Goal: Task Accomplishment & Management: Use online tool/utility

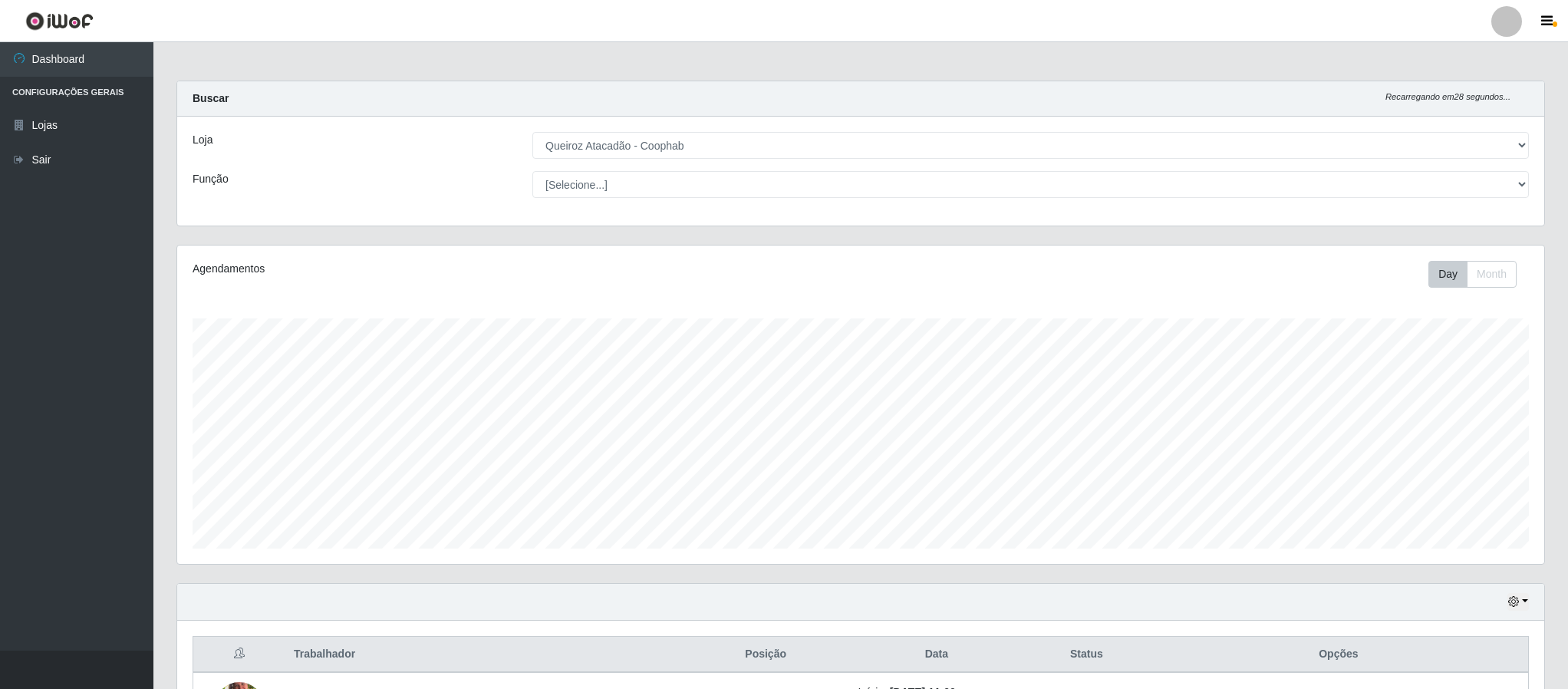
select select "463"
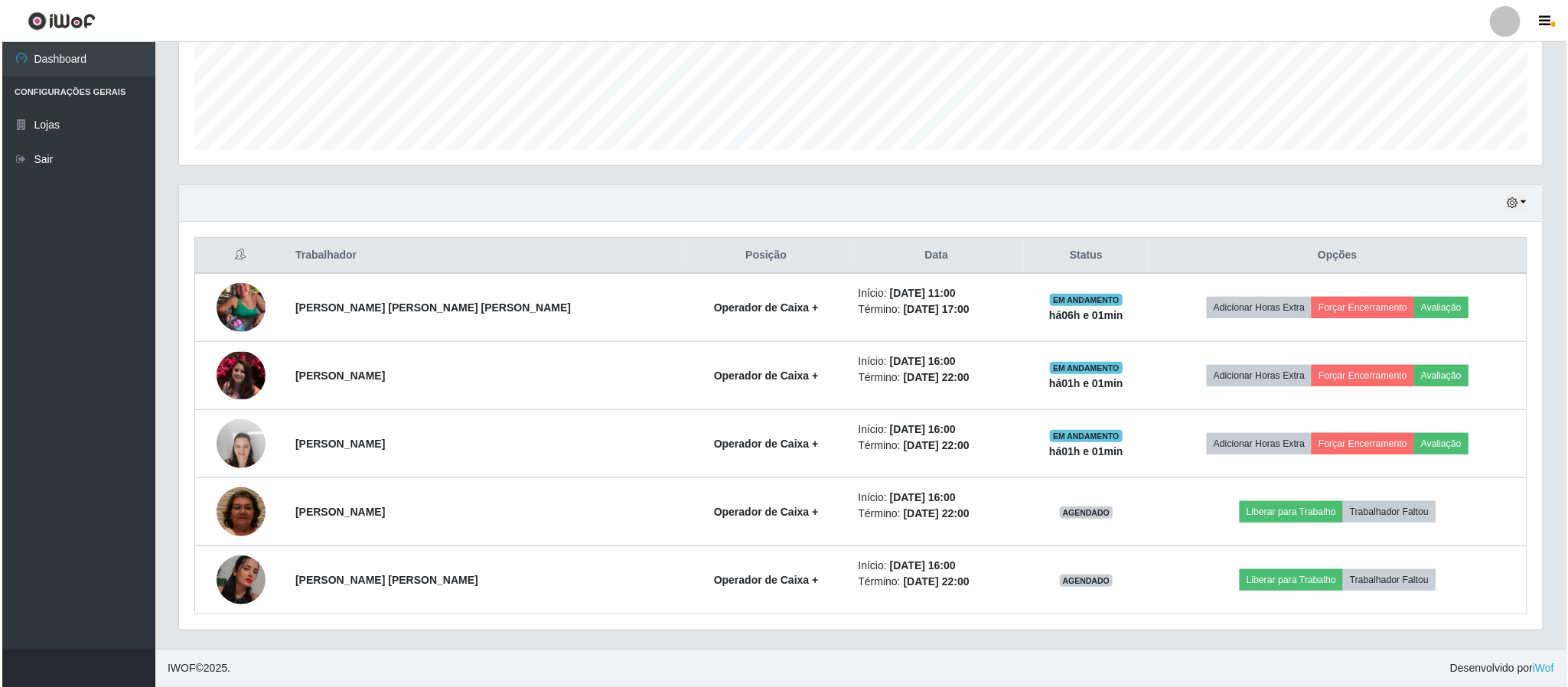
scroll to position [319, 1362]
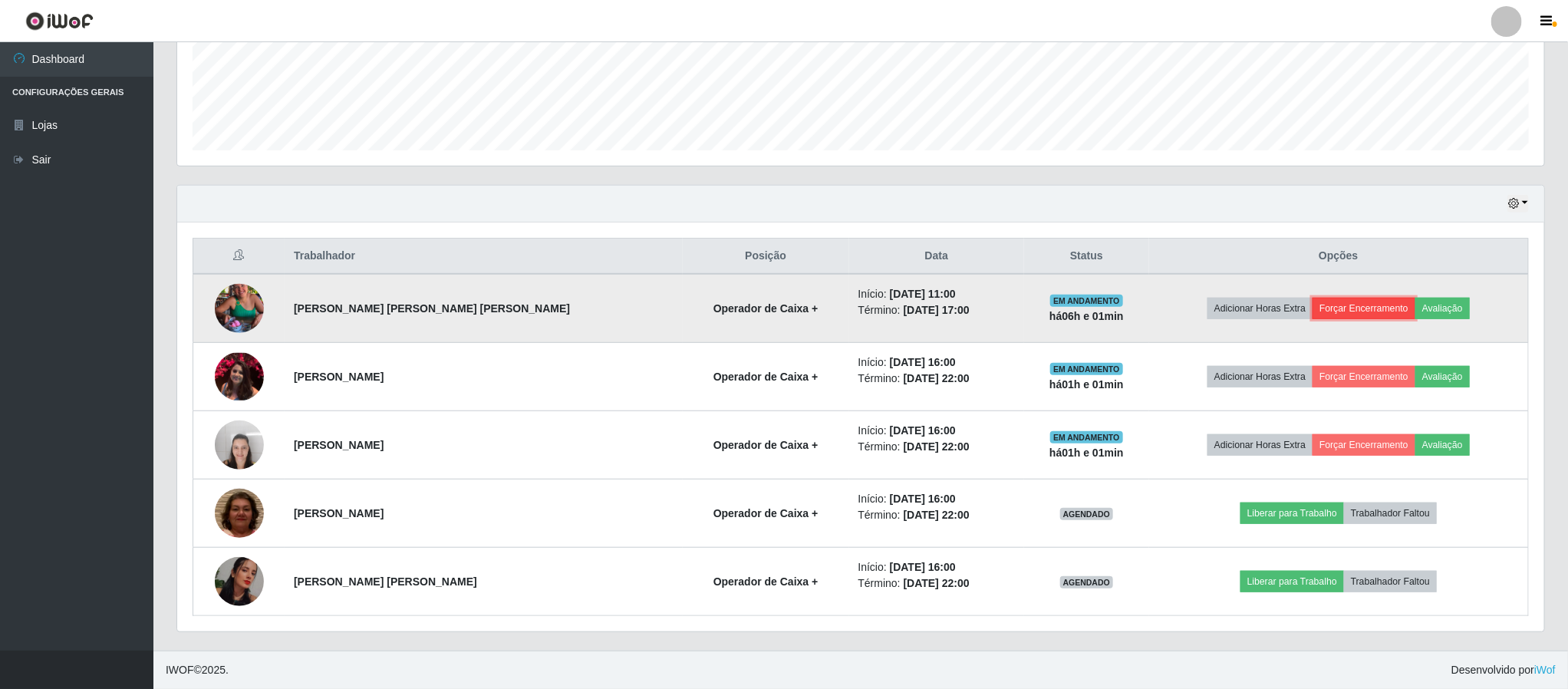
click at [1340, 300] on button "Forçar Encerramento" at bounding box center [1363, 308] width 103 height 22
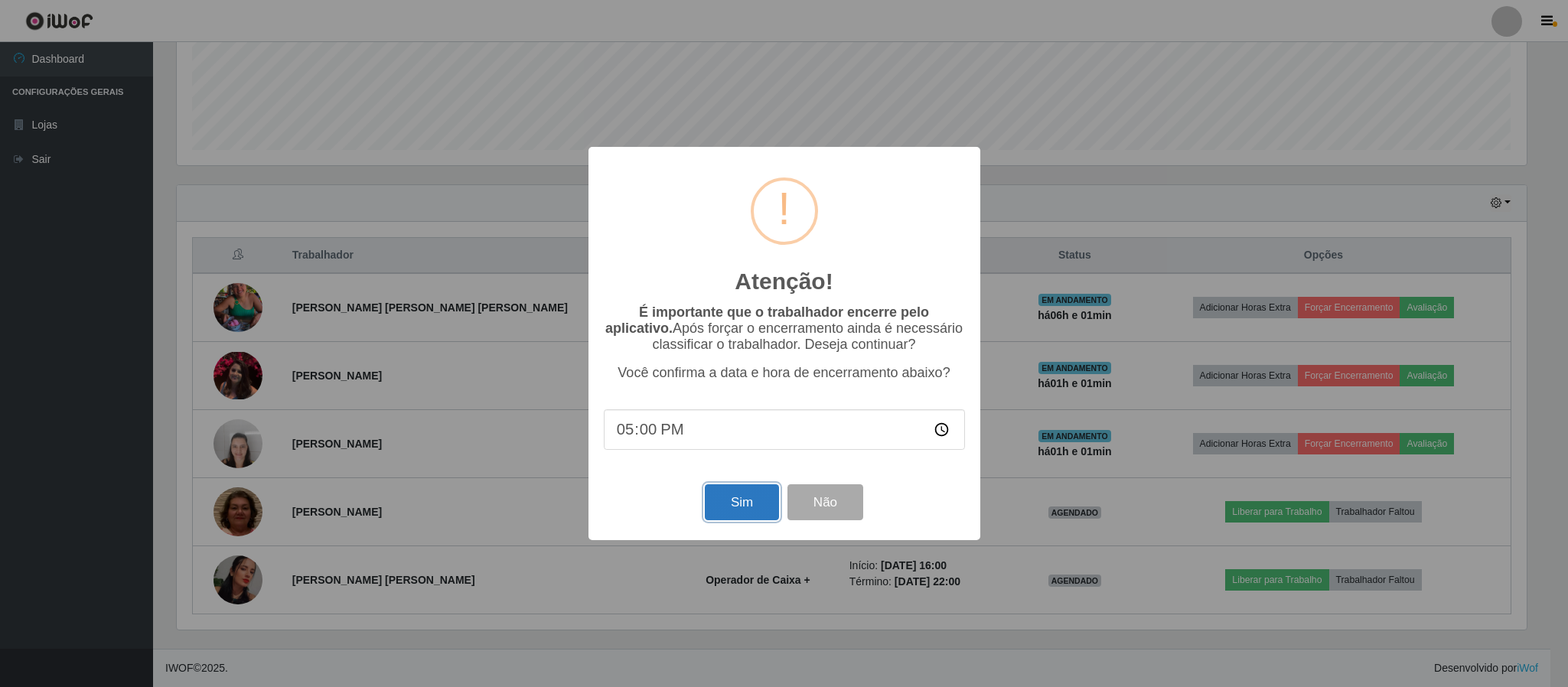
click at [735, 510] on button "Sim" at bounding box center [742, 502] width 74 height 36
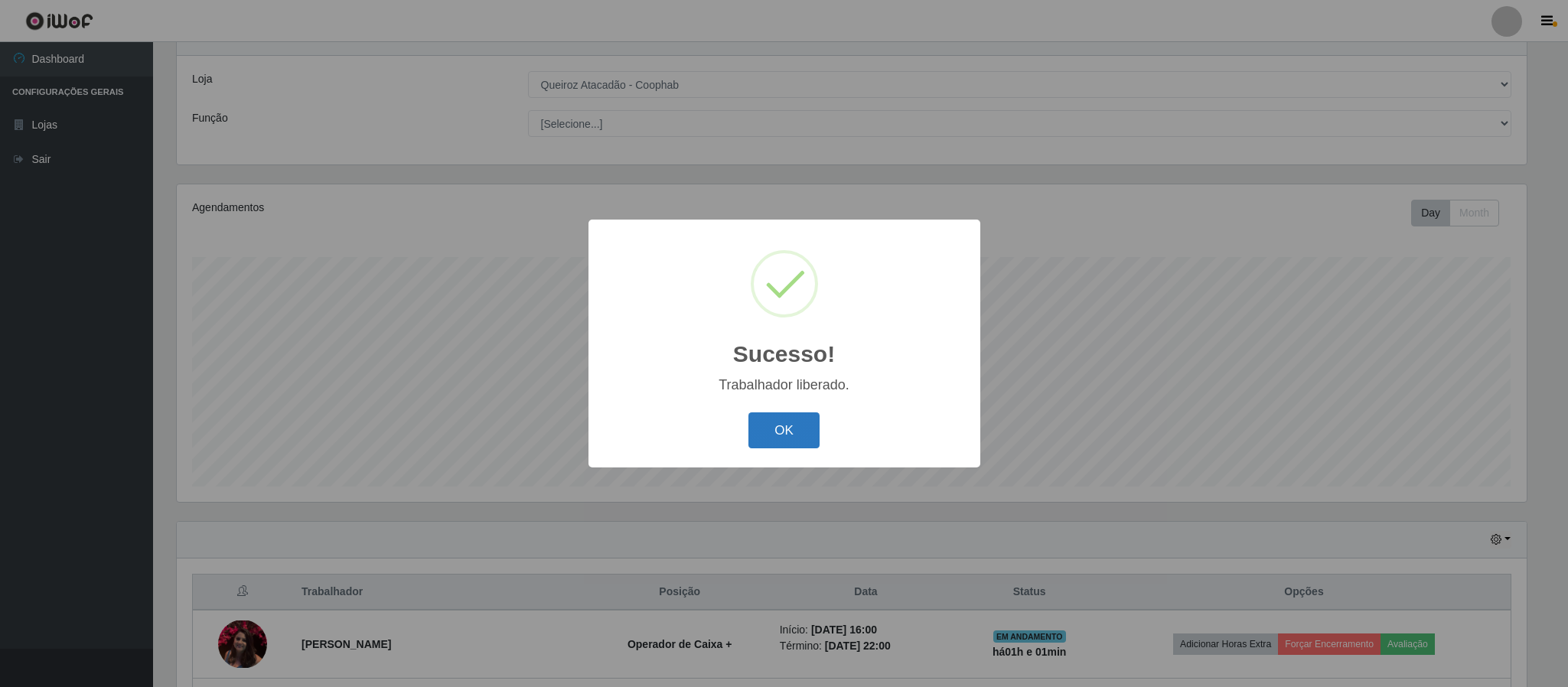
click at [778, 427] on button "OK" at bounding box center [784, 430] width 71 height 36
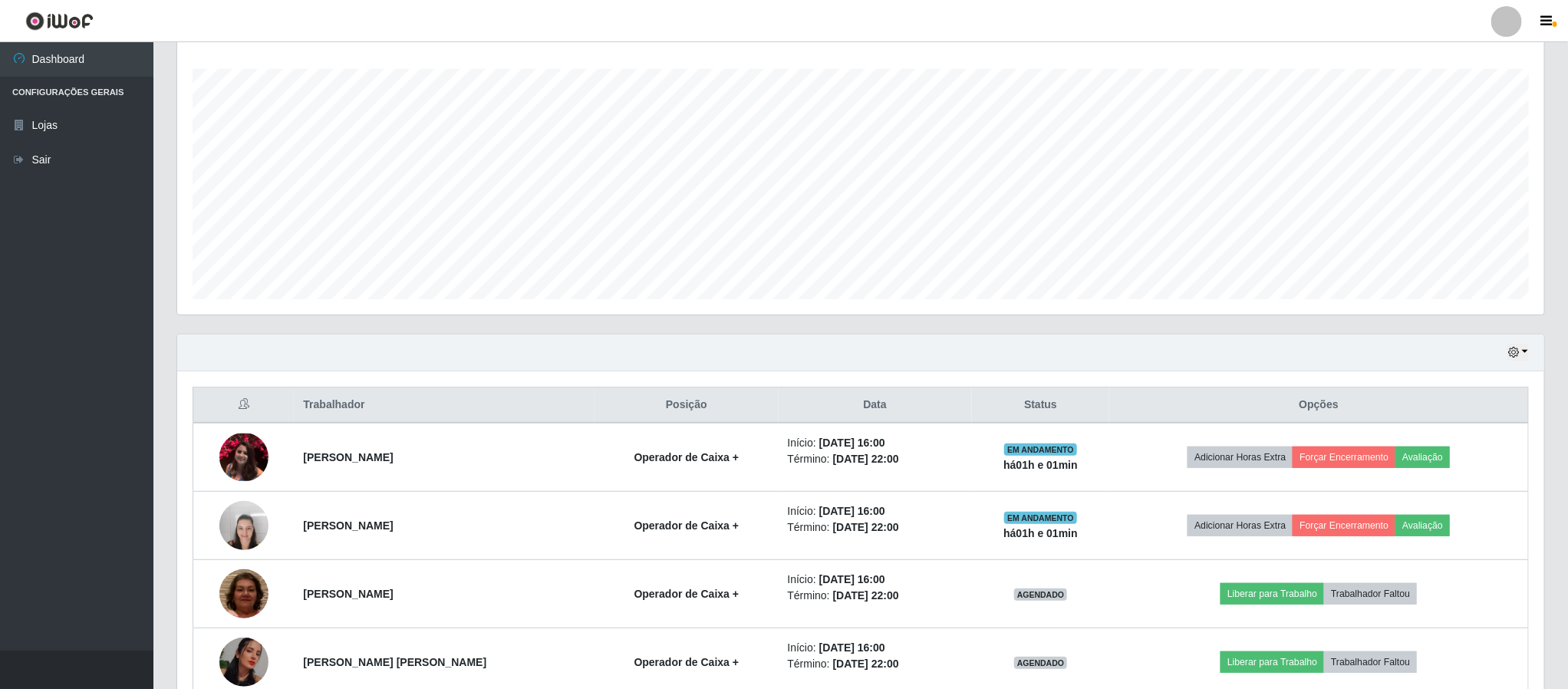
scroll to position [335, 0]
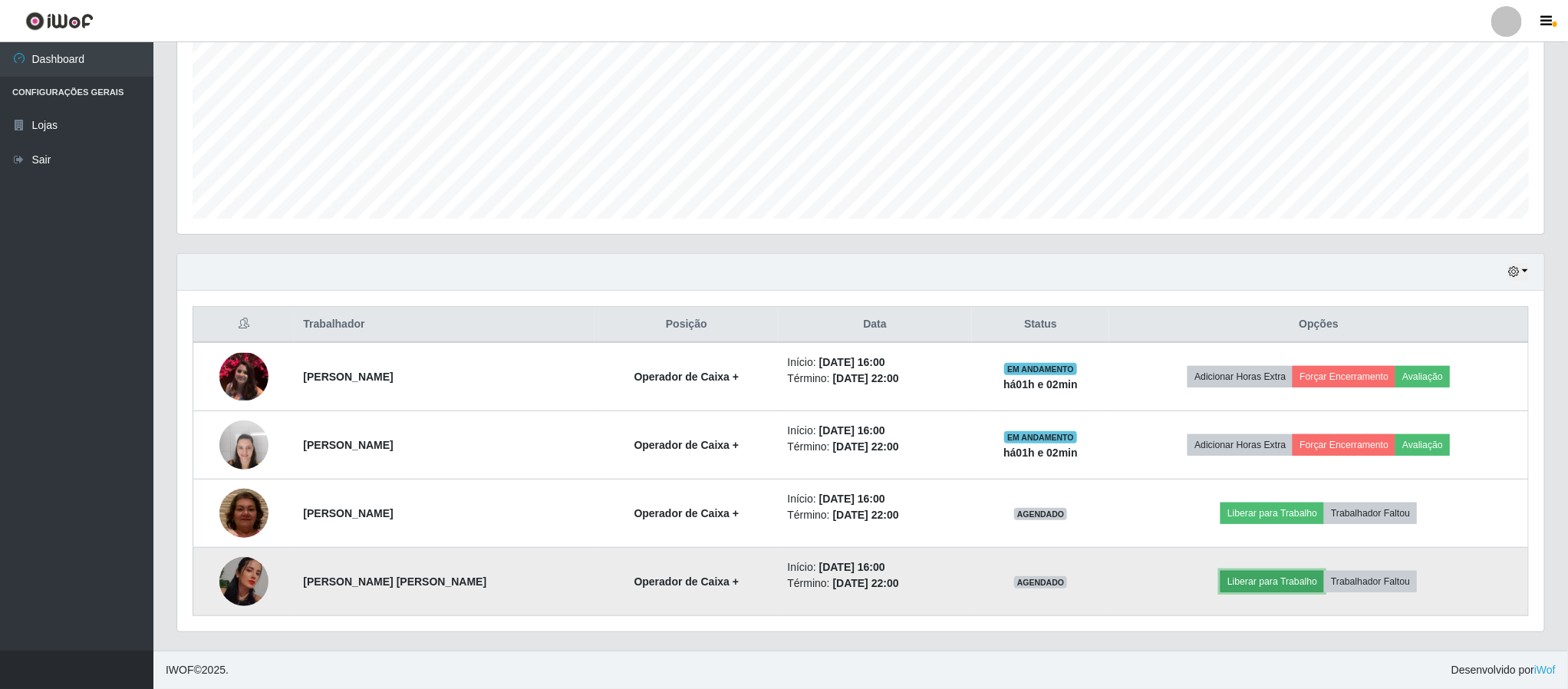
click at [1274, 585] on button "Liberar para Trabalho" at bounding box center [1272, 581] width 104 height 22
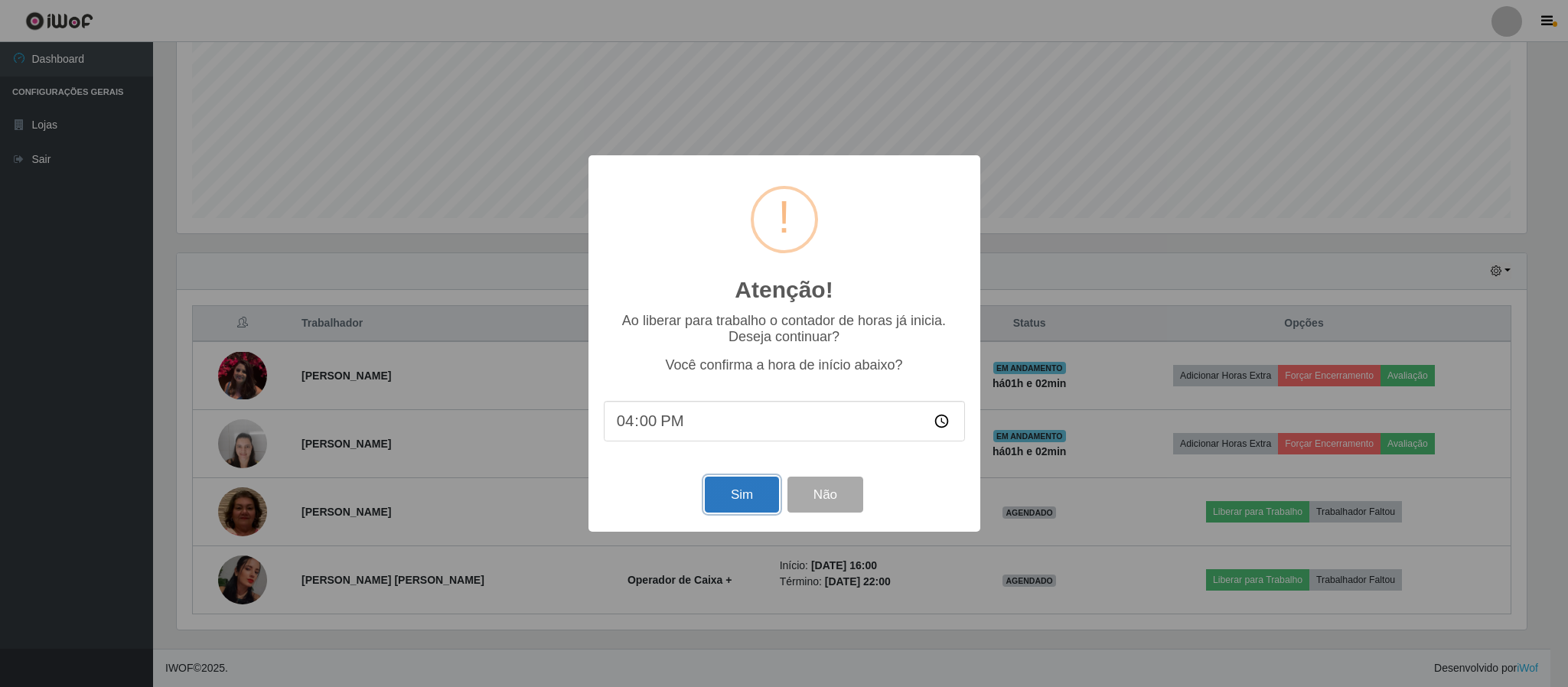
click at [753, 498] on button "Sim" at bounding box center [742, 494] width 74 height 36
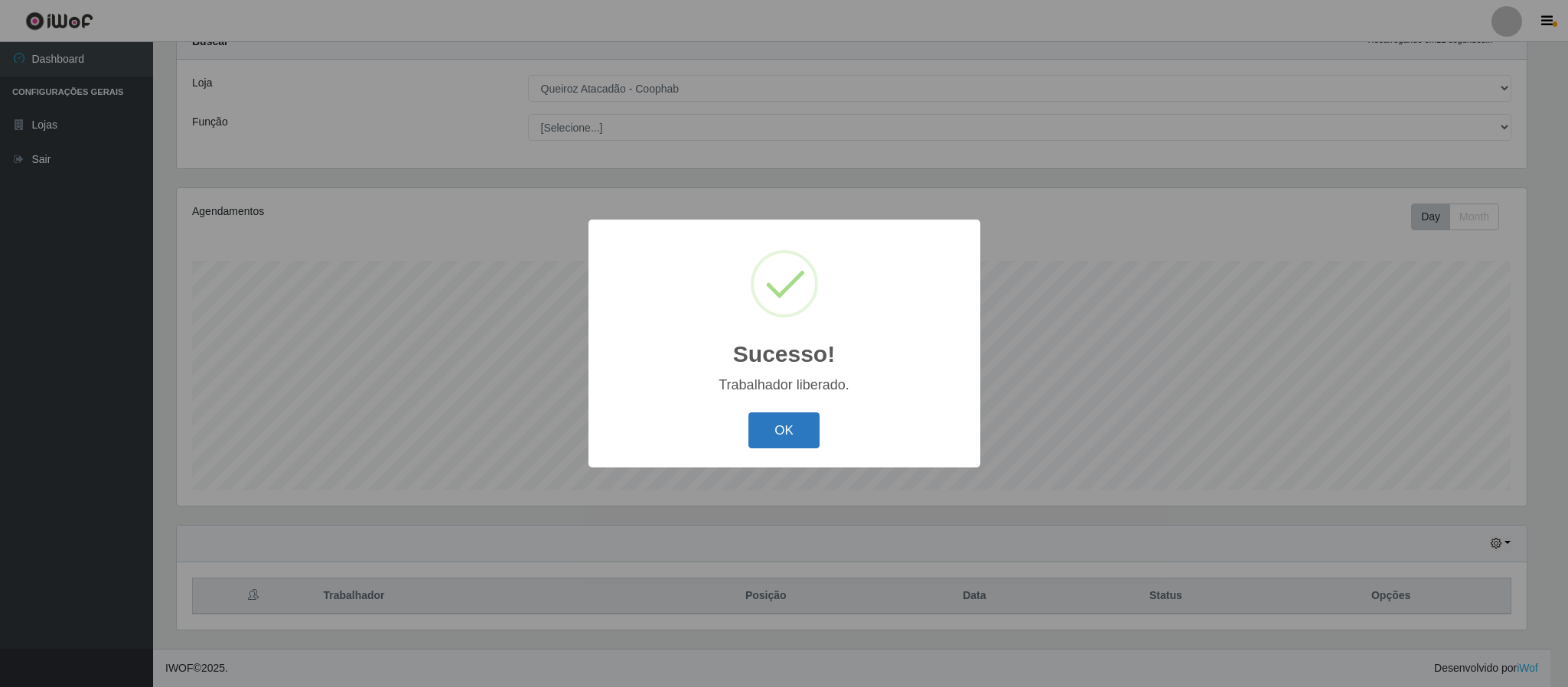
click at [776, 432] on button "OK" at bounding box center [784, 430] width 71 height 36
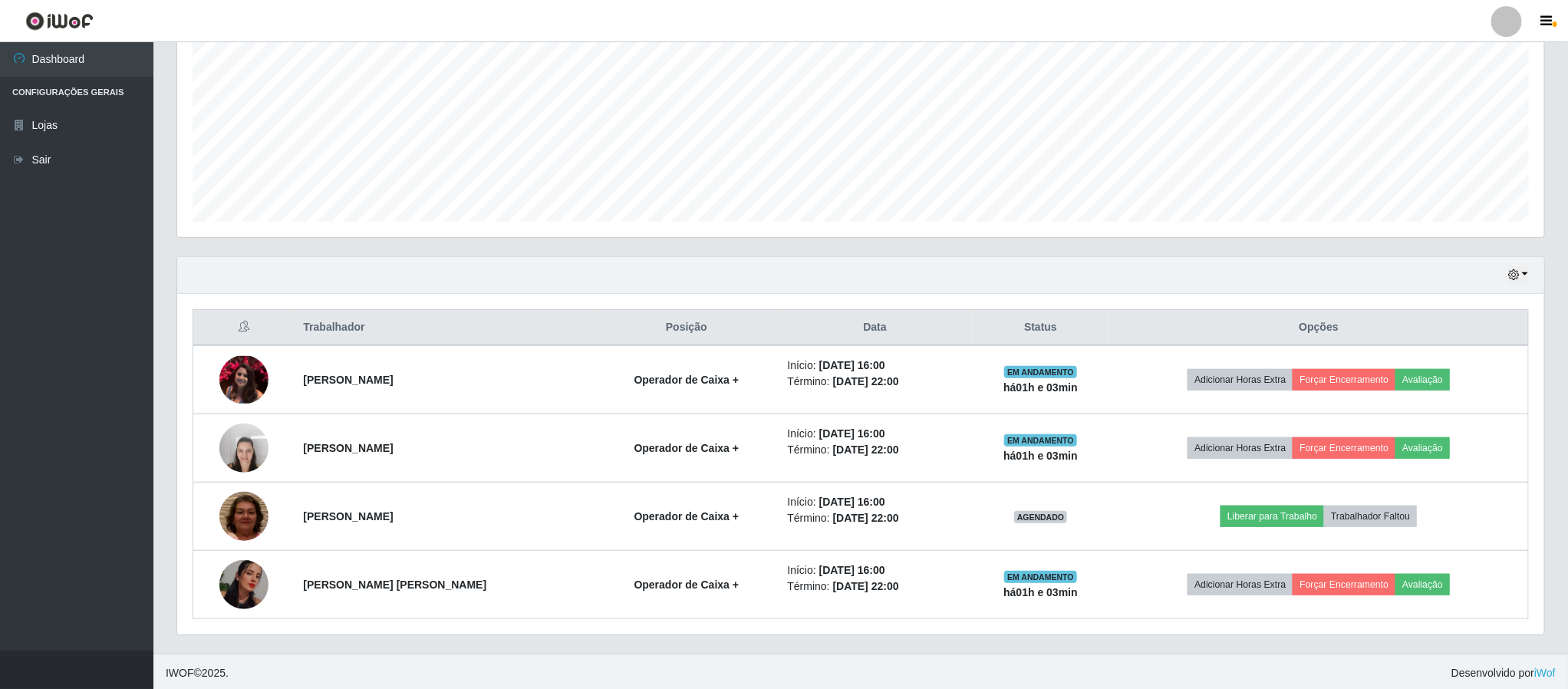
scroll to position [335, 0]
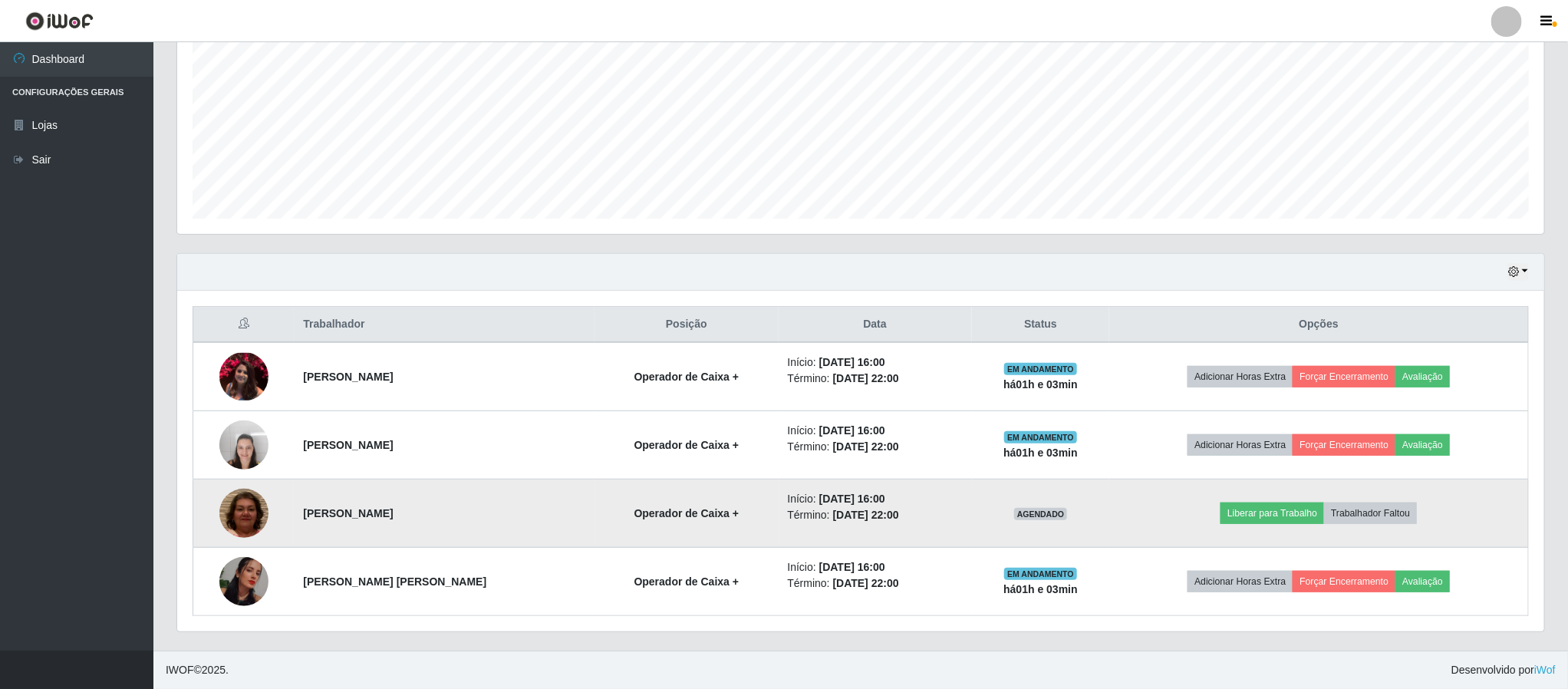
click at [248, 516] on img at bounding box center [243, 513] width 49 height 104
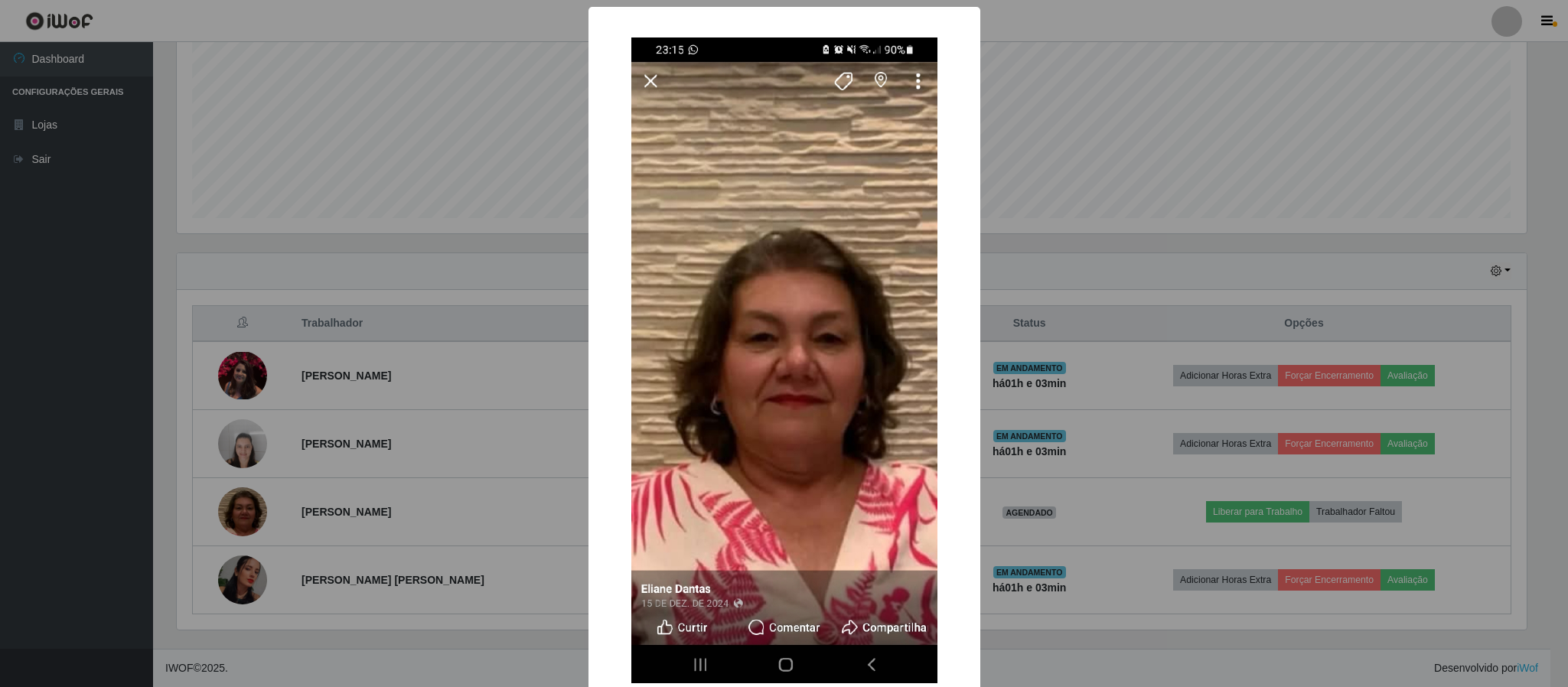
click at [959, 622] on div "× OK Cancel" at bounding box center [784, 390] width 392 height 766
click at [1028, 625] on div "× OK Cancel" at bounding box center [784, 344] width 1568 height 687
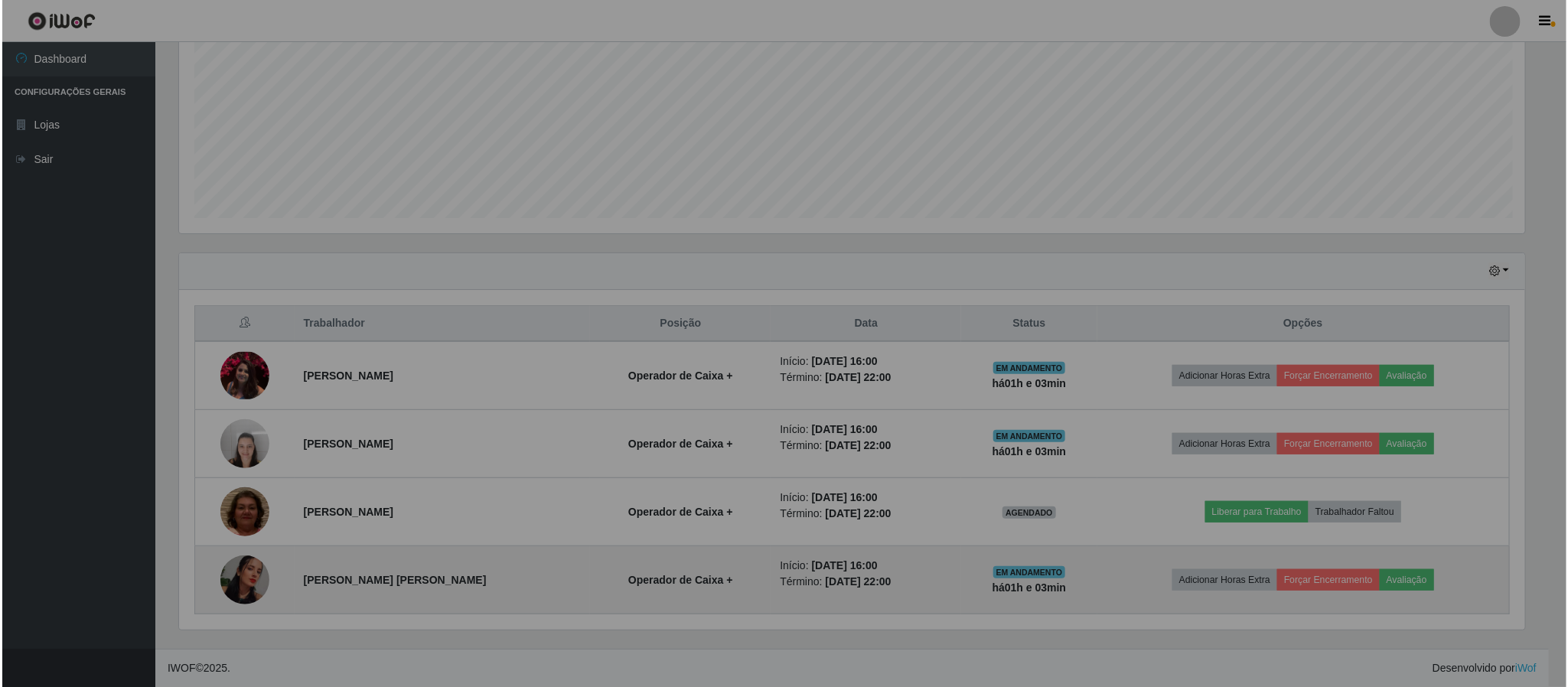
scroll to position [319, 1362]
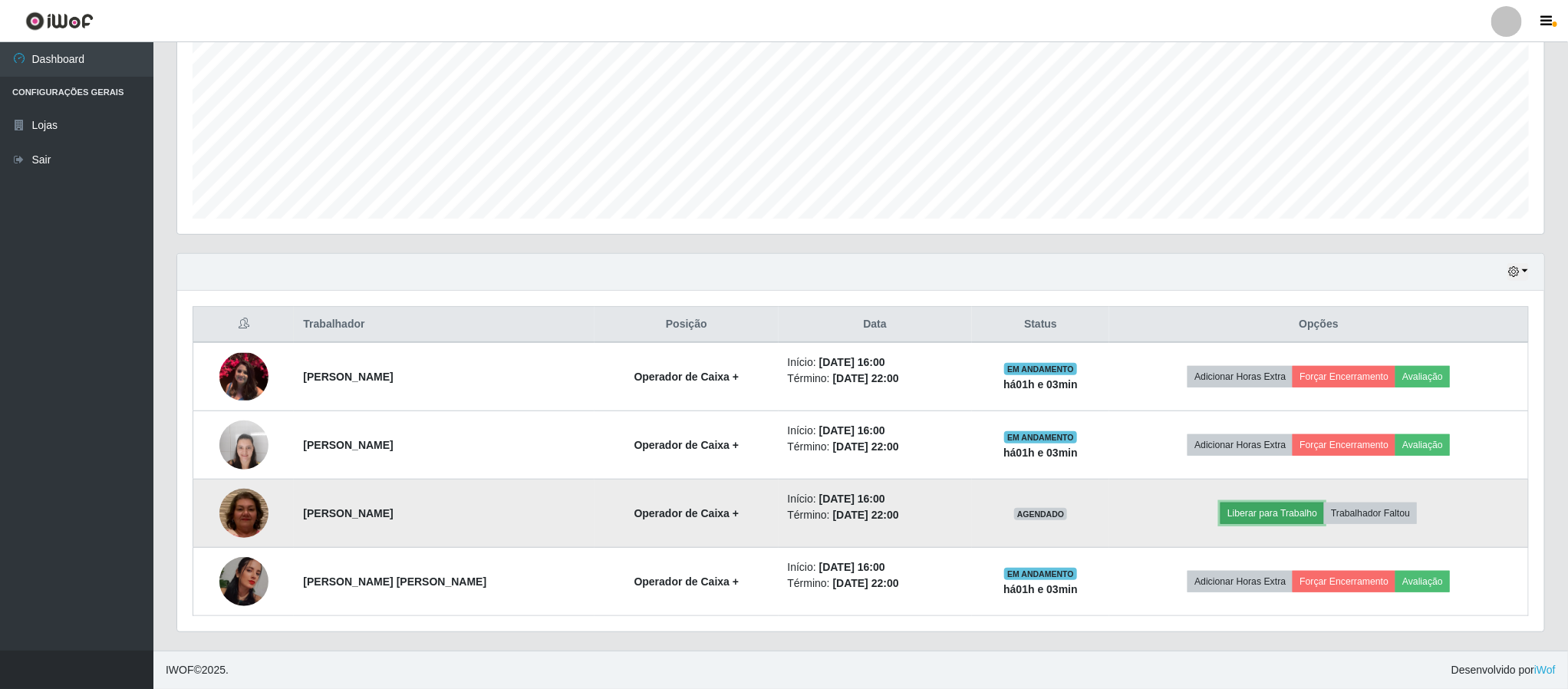
click at [1245, 514] on button "Liberar para Trabalho" at bounding box center [1272, 513] width 104 height 22
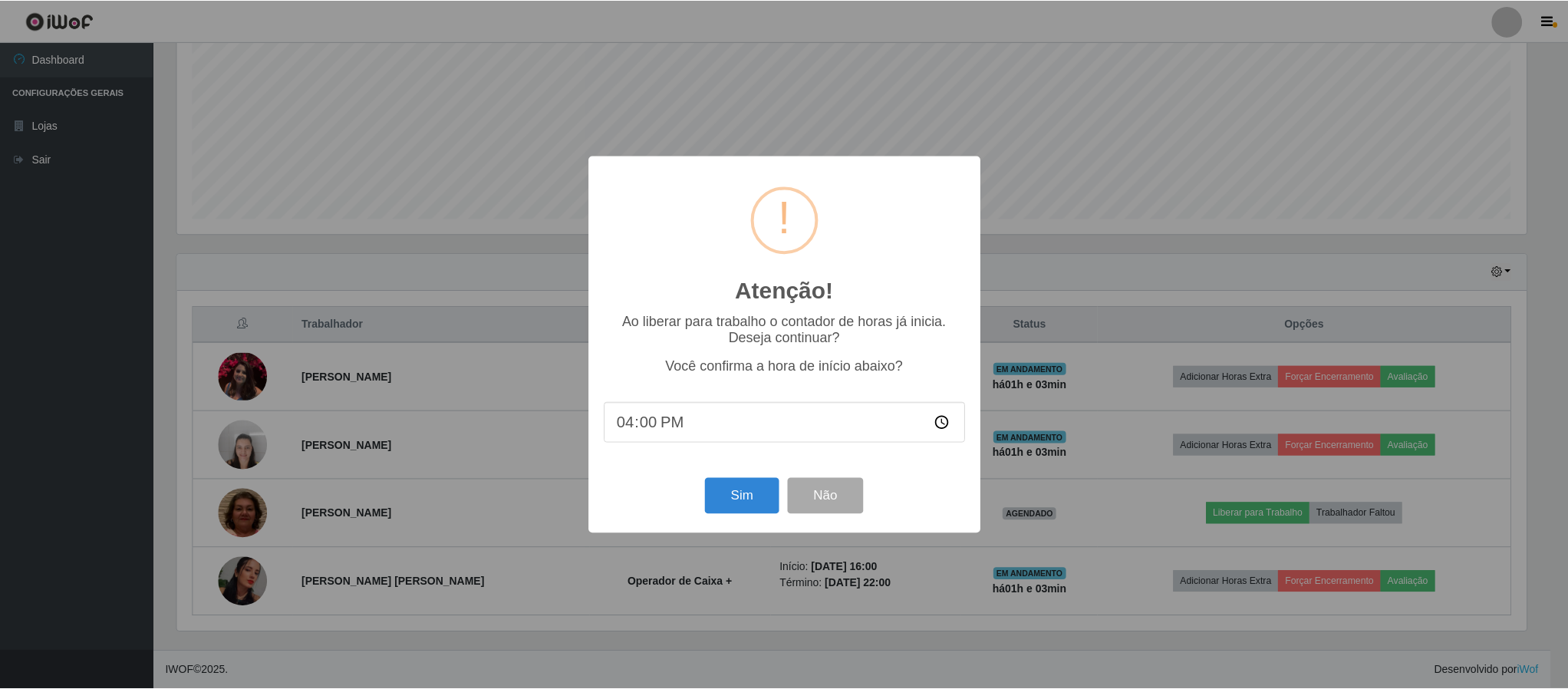
scroll to position [320, 1353]
click at [749, 496] on button "Sim" at bounding box center [744, 496] width 74 height 36
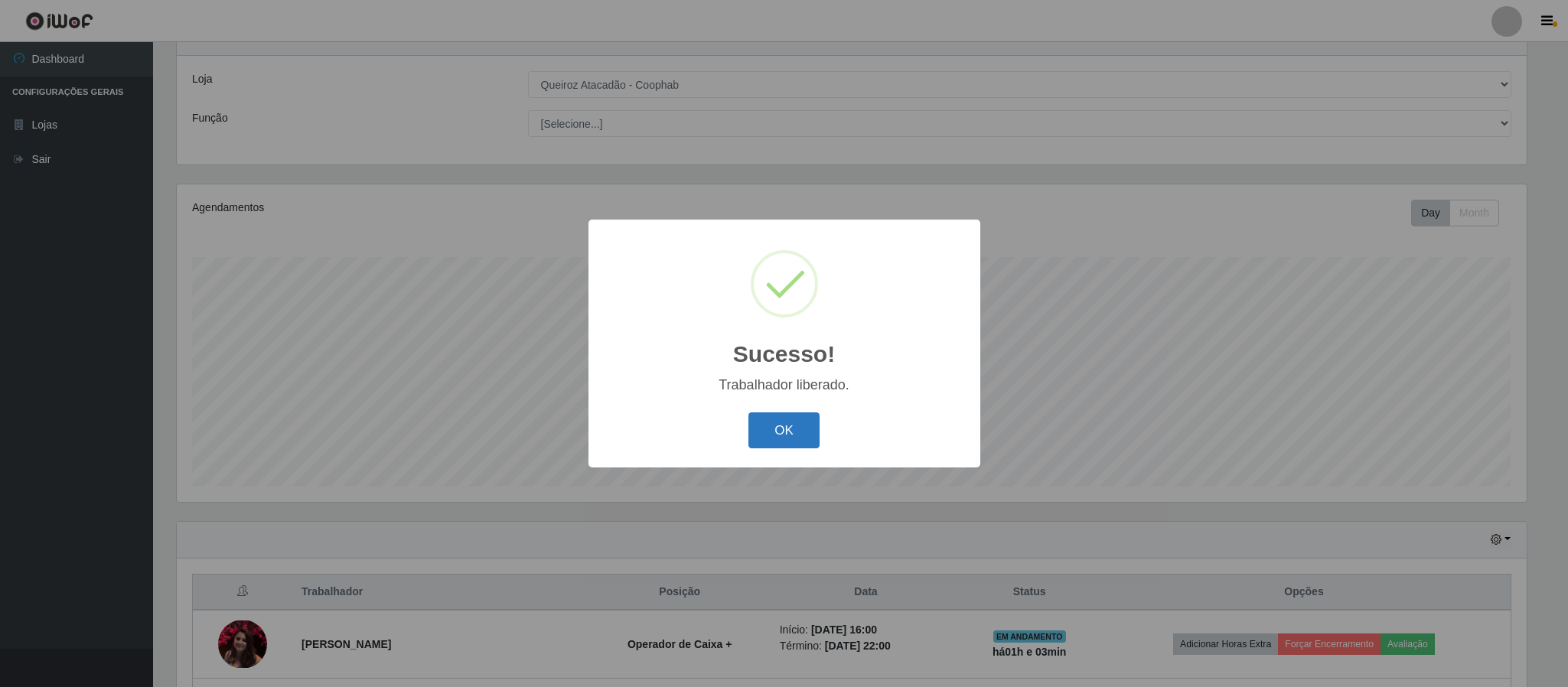
click at [790, 437] on button "OK" at bounding box center [784, 430] width 71 height 36
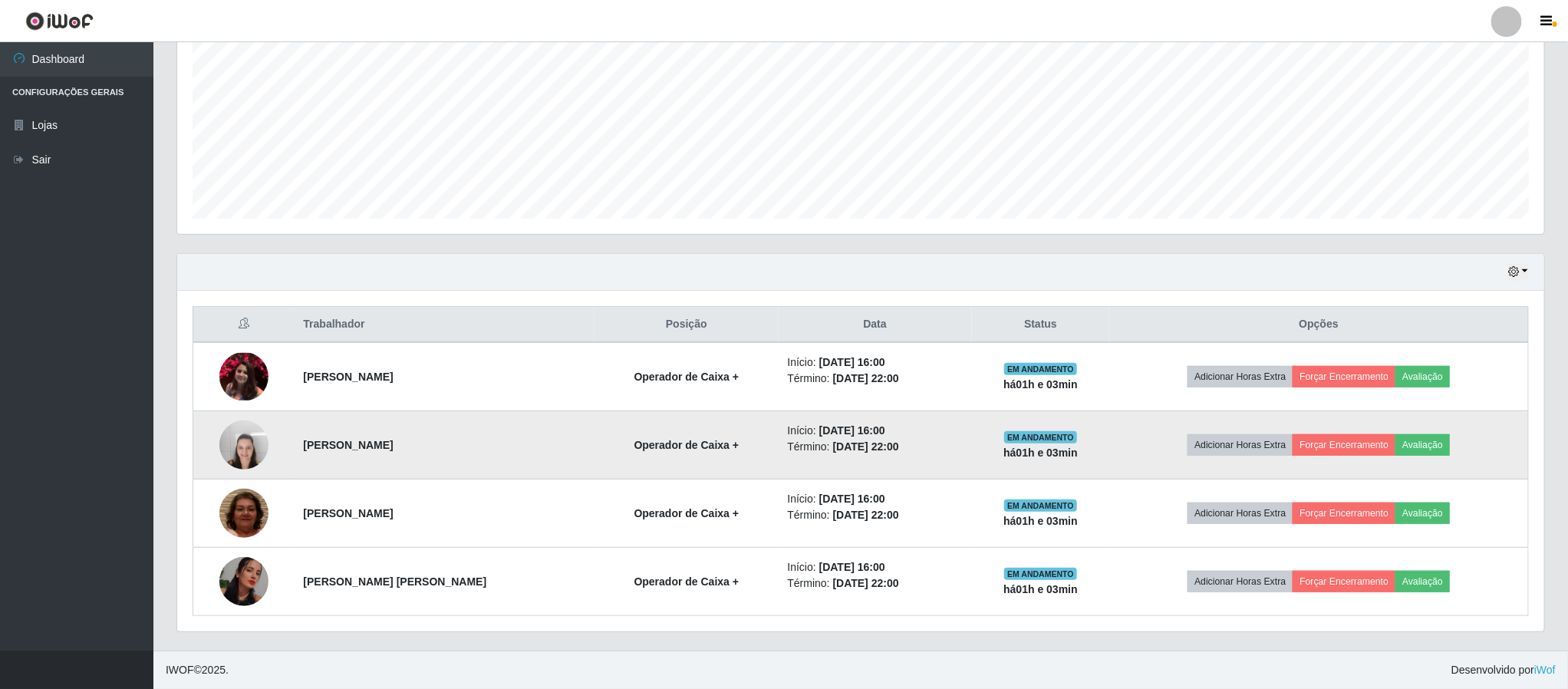
scroll to position [335, 0]
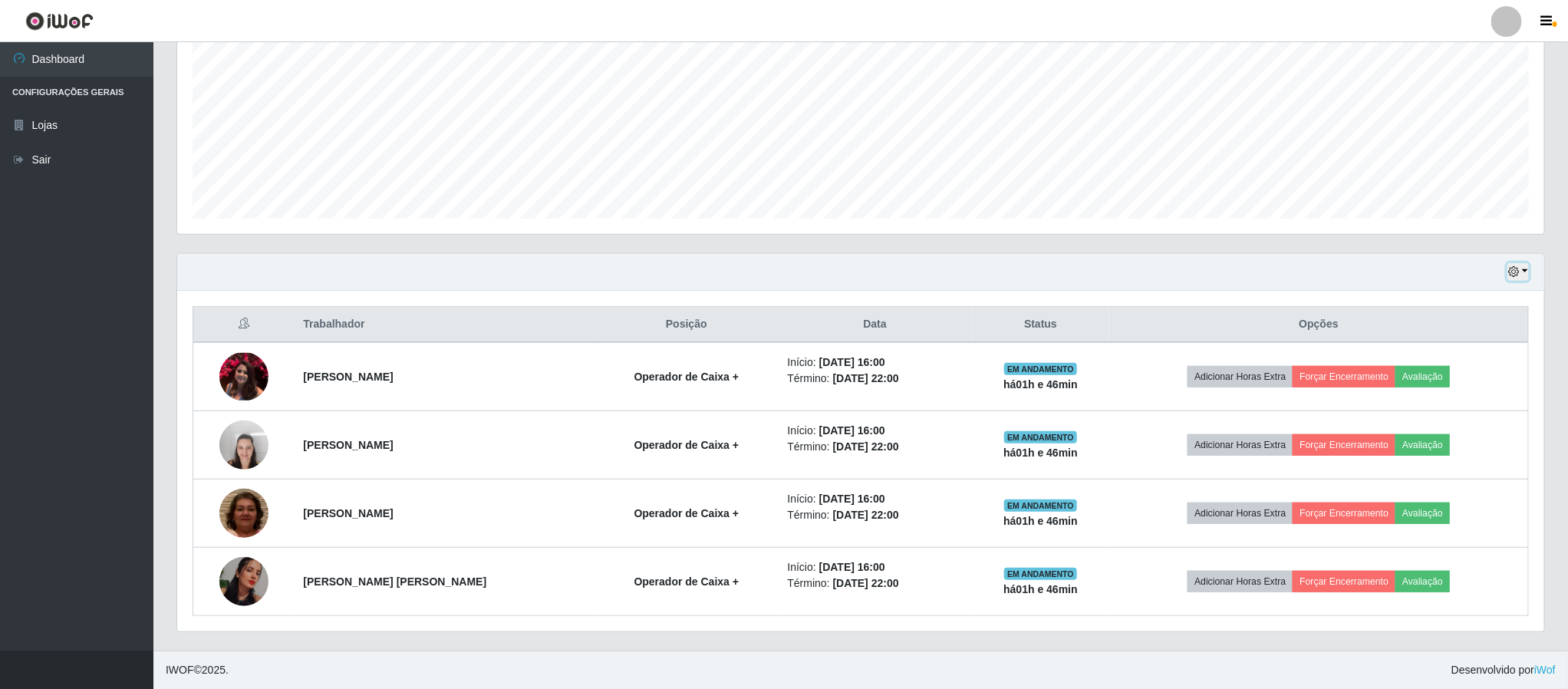
click at [1521, 274] on button "button" at bounding box center [1518, 272] width 22 height 18
click at [1459, 328] on button "1 dia" at bounding box center [1467, 332] width 121 height 32
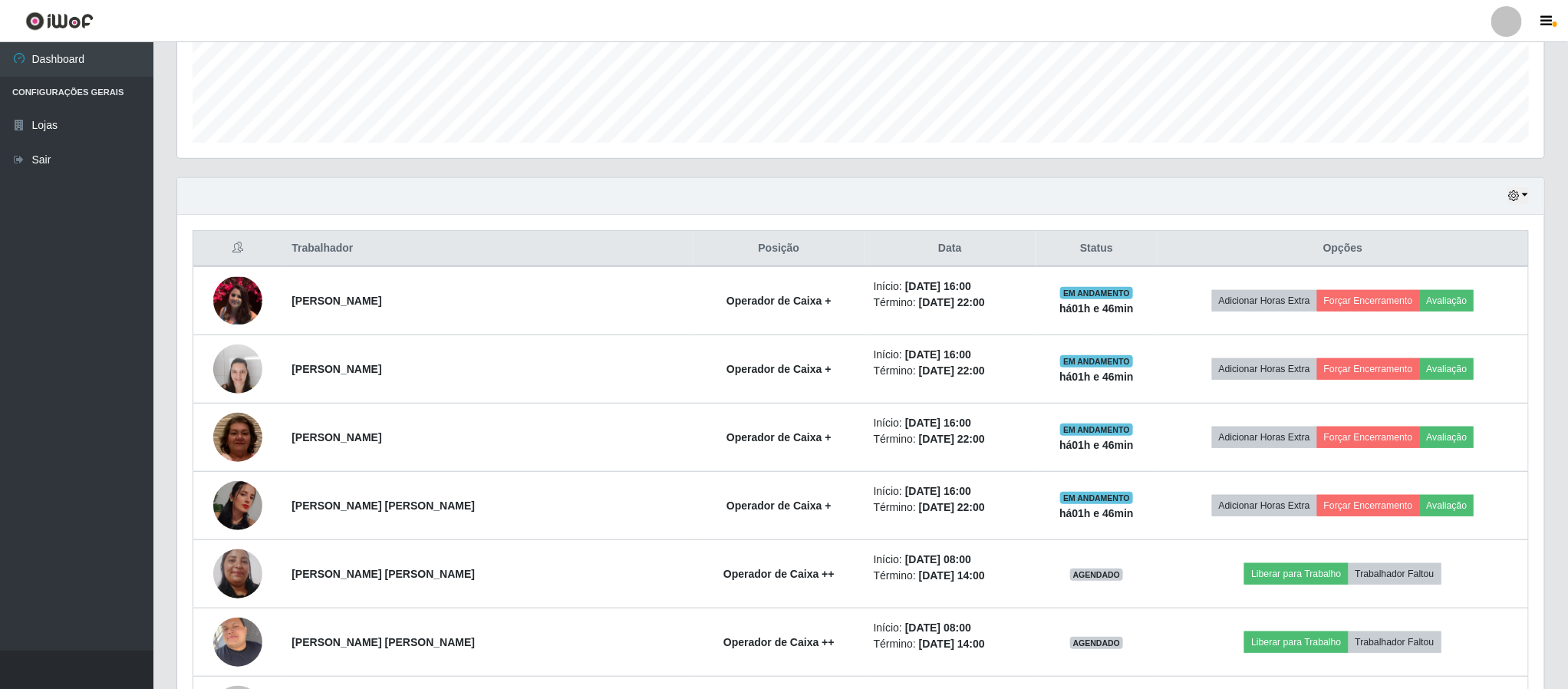
scroll to position [396, 0]
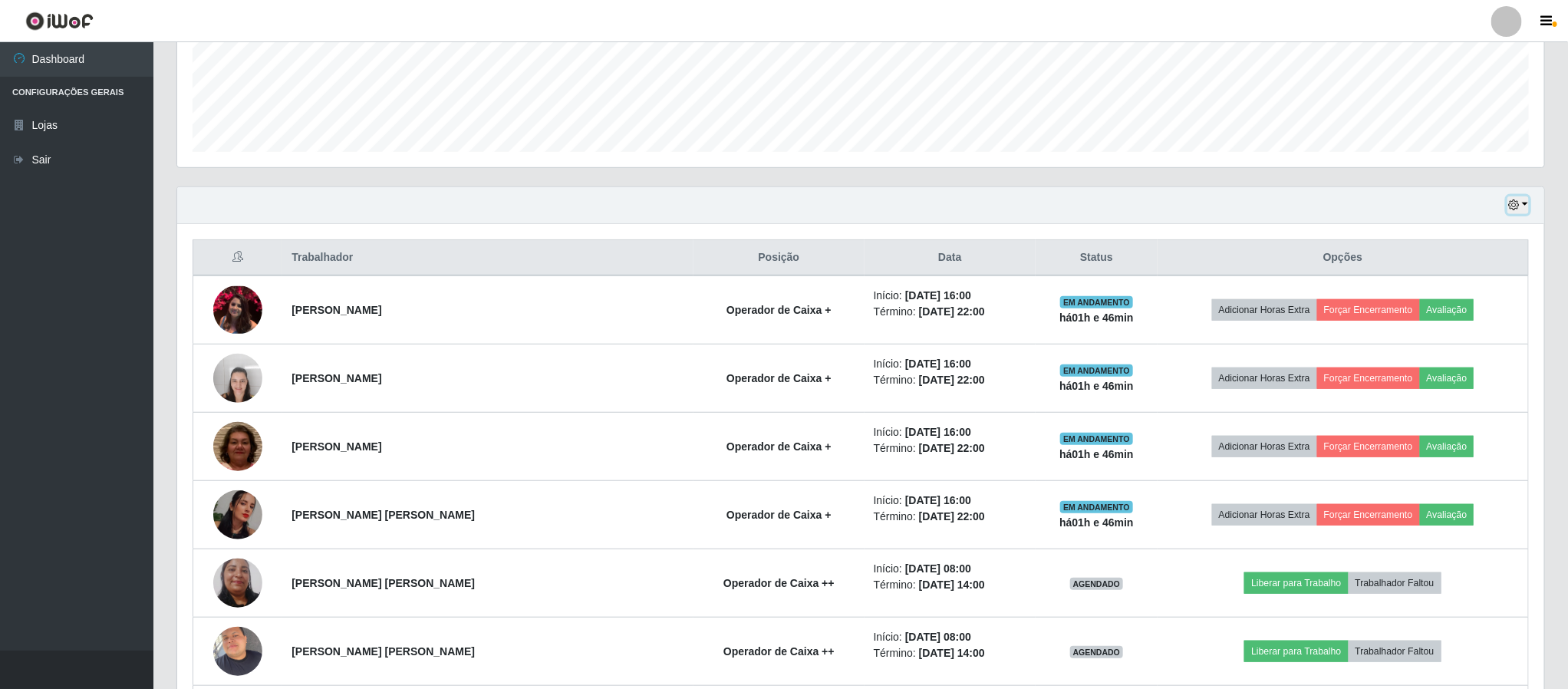
click at [1512, 201] on icon "button" at bounding box center [1513, 205] width 11 height 11
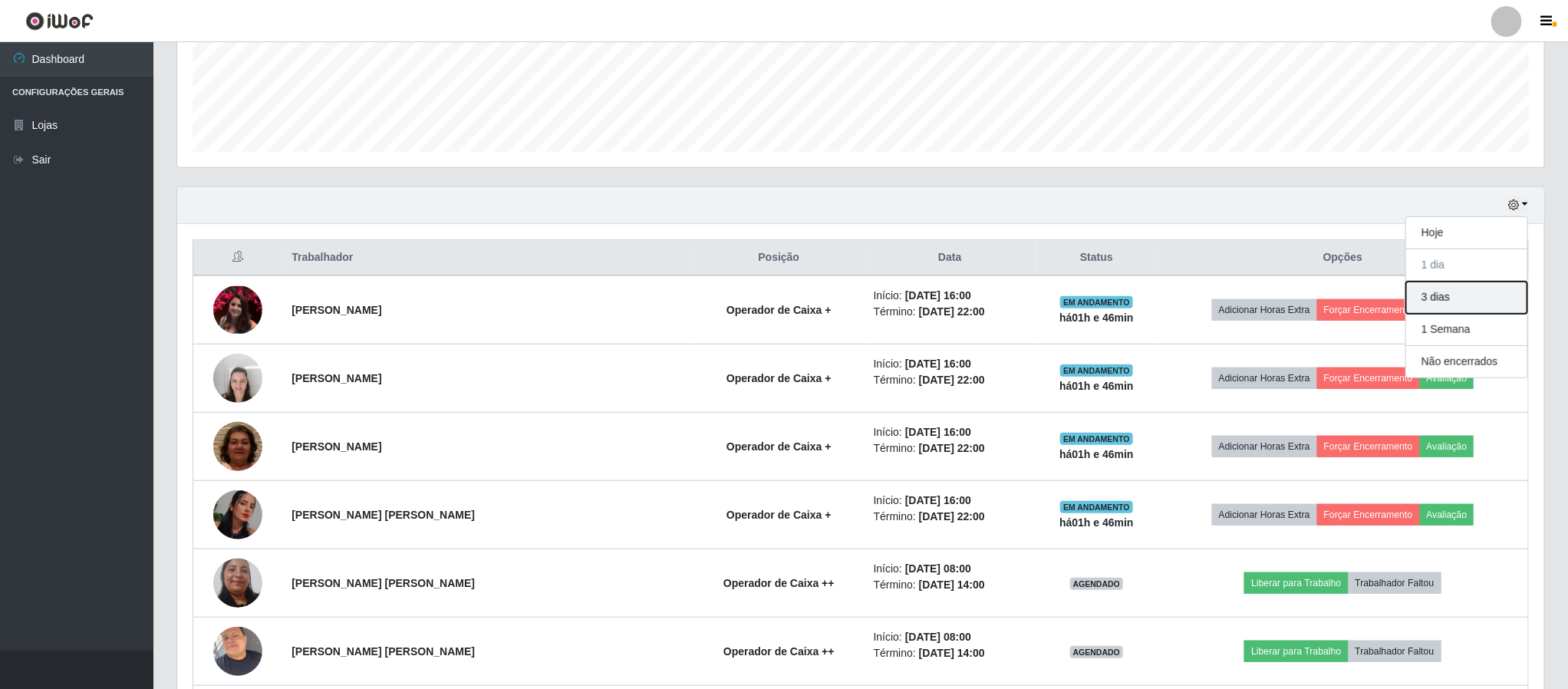
click at [1477, 299] on button "3 dias" at bounding box center [1467, 298] width 121 height 32
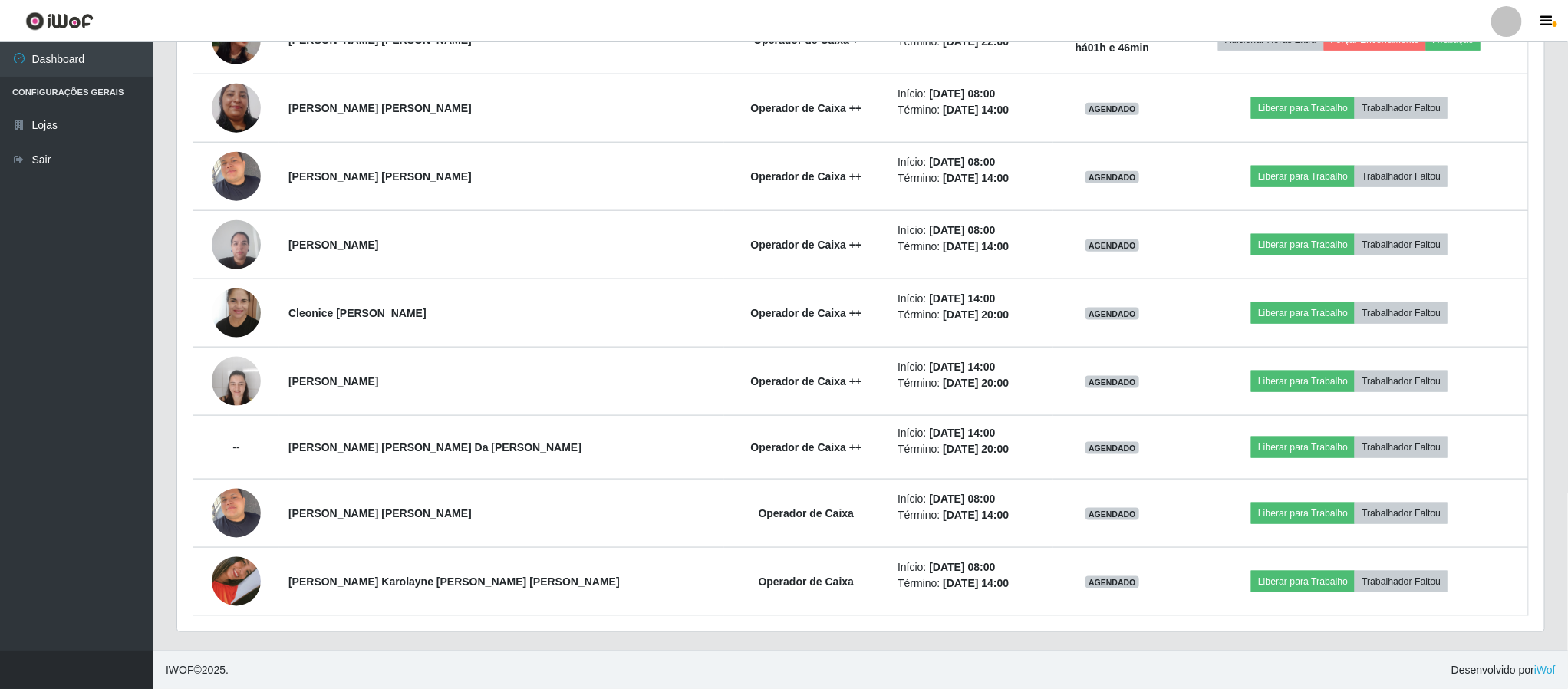
scroll to position [880, 0]
click at [946, 652] on footer "IWOF © 2025 . Desenvolvido por iWof" at bounding box center [860, 669] width 1414 height 38
